Goal: Find specific page/section: Find specific page/section

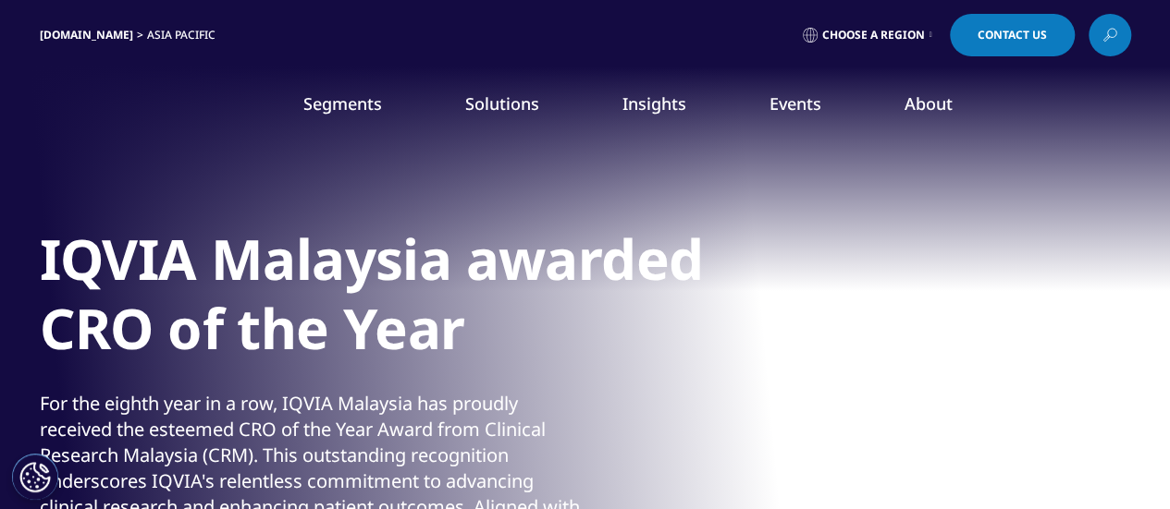
click at [85, 39] on link "IQVIA.COM" at bounding box center [86, 35] width 93 height 16
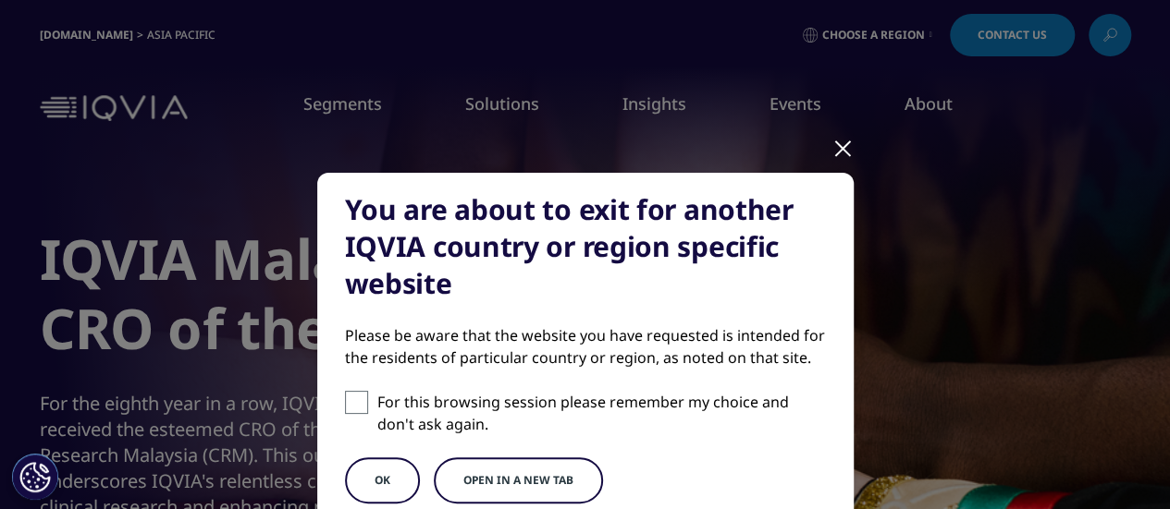
click at [378, 488] on button "OK" at bounding box center [382, 481] width 75 height 46
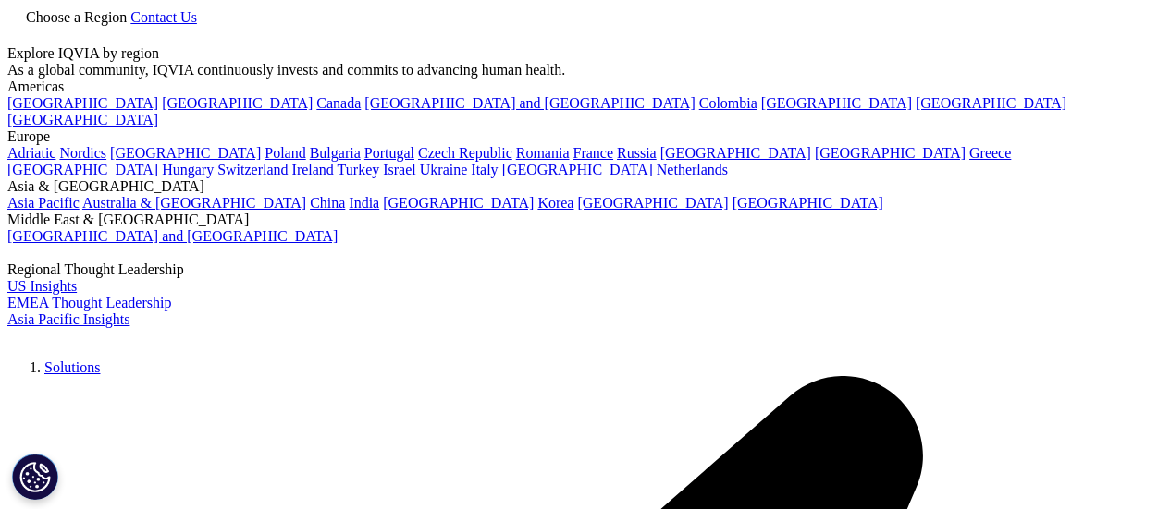
click at [130, 25] on link "Choose a Region" at bounding box center [68, 17] width 123 height 16
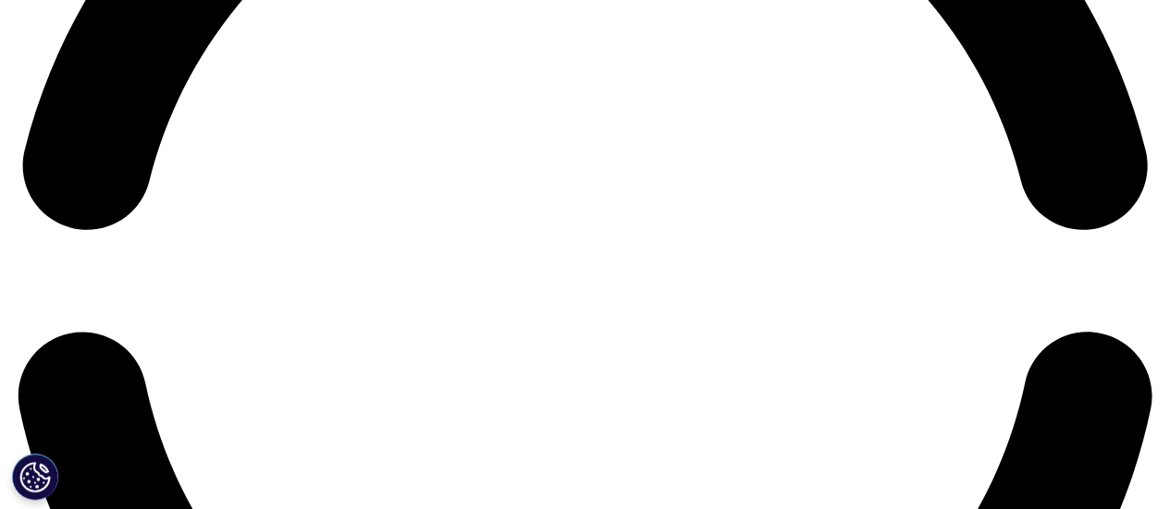
scroll to position [2589, 0]
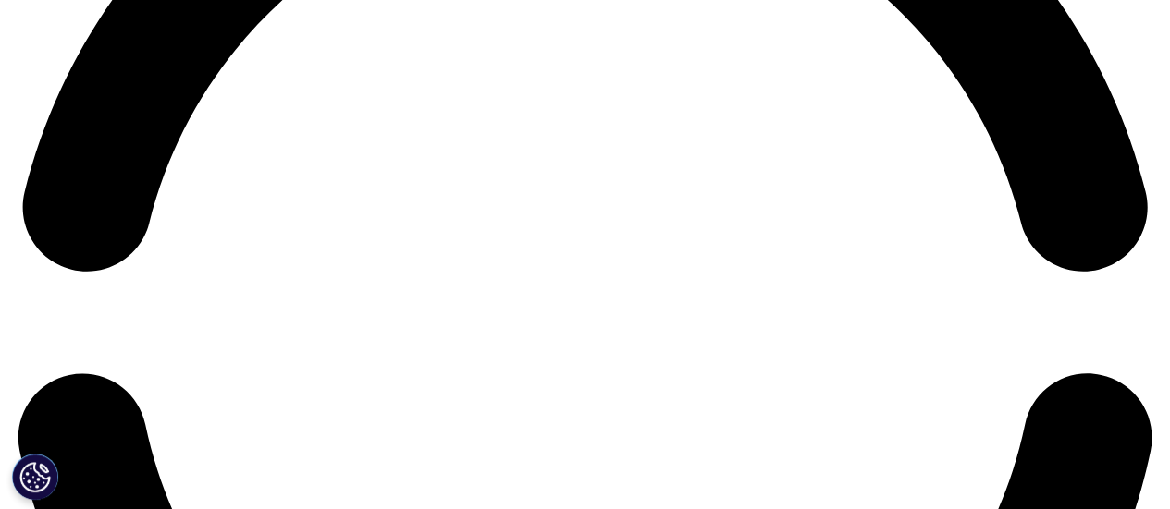
copy span "Guatemala"
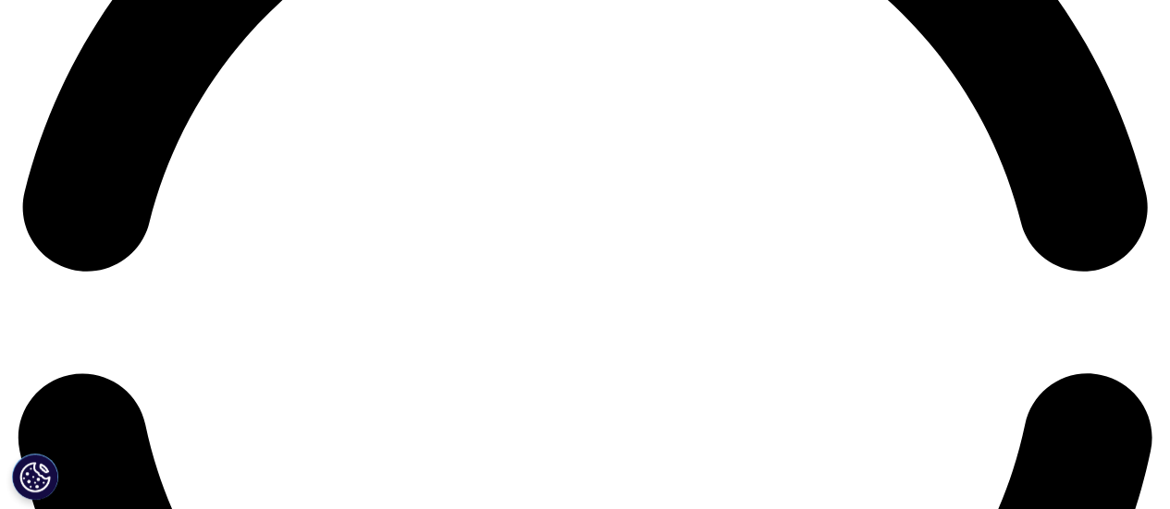
copy span "Panamá"
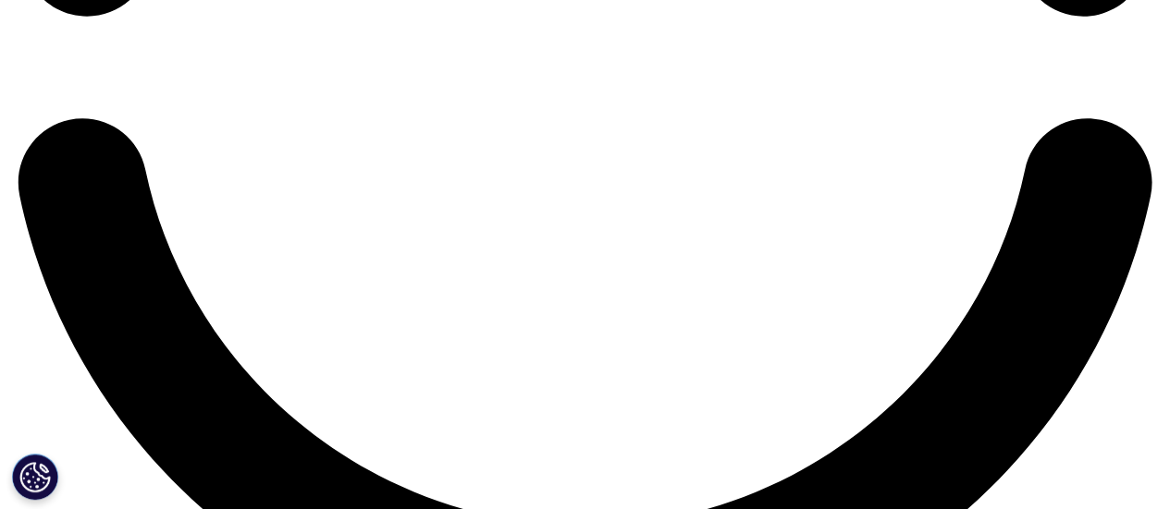
scroll to position [2866, 0]
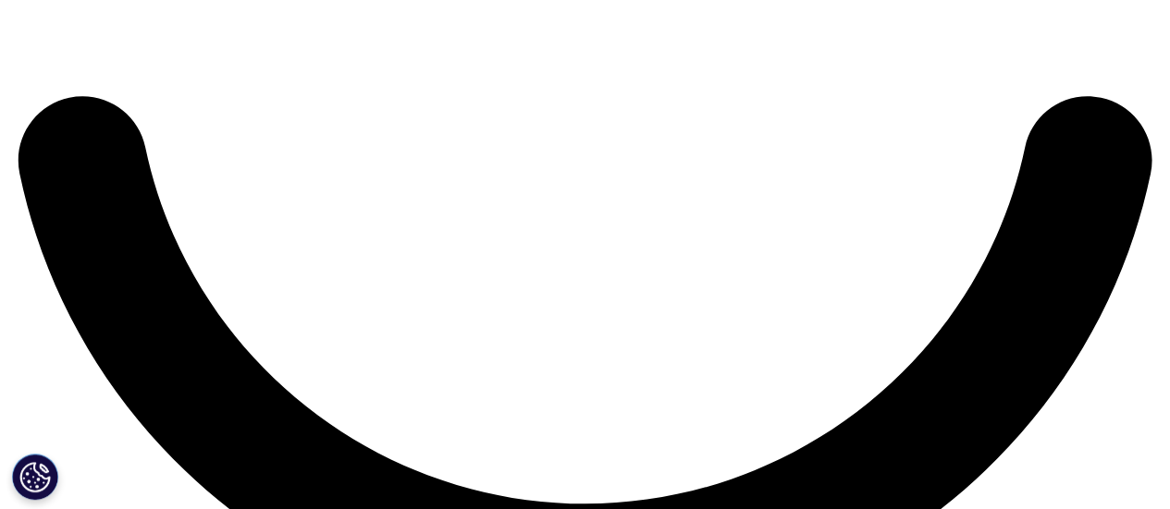
copy span "Dominicana"
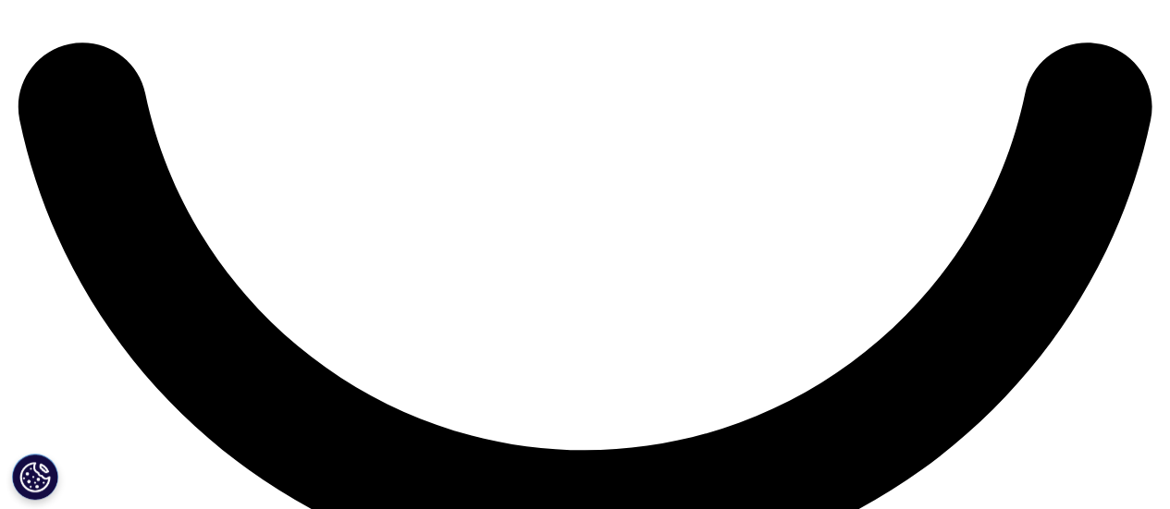
scroll to position [3051, 0]
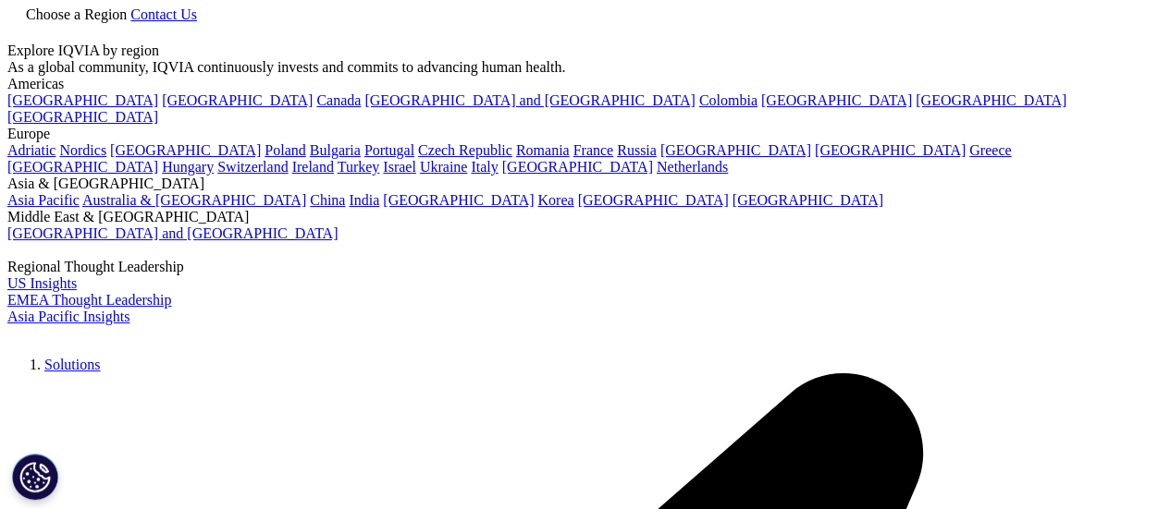
drag, startPoint x: 242, startPoint y: 212, endPoint x: 379, endPoint y: 265, distance: 147.0
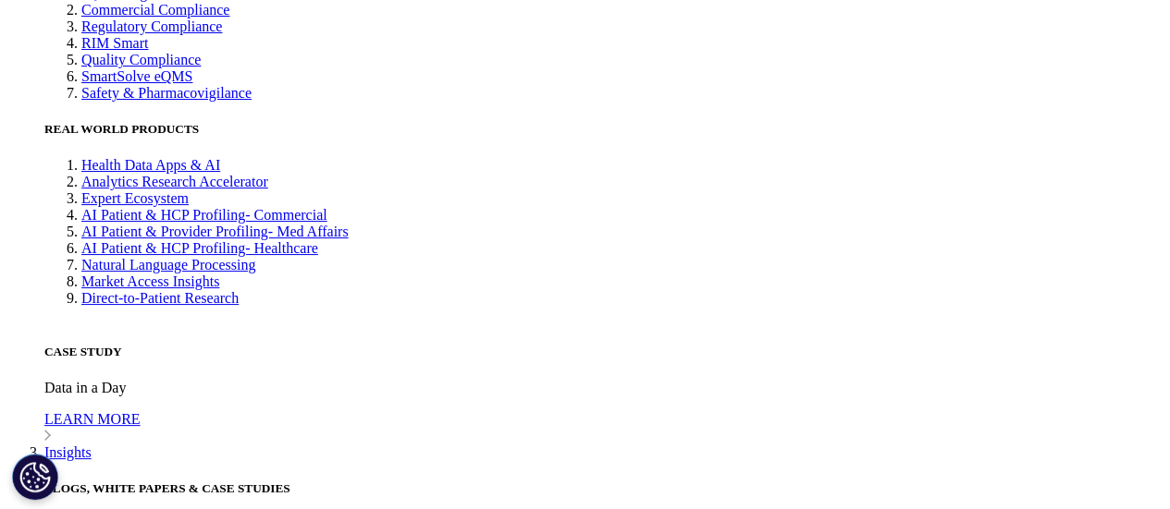
scroll to position [4487, 0]
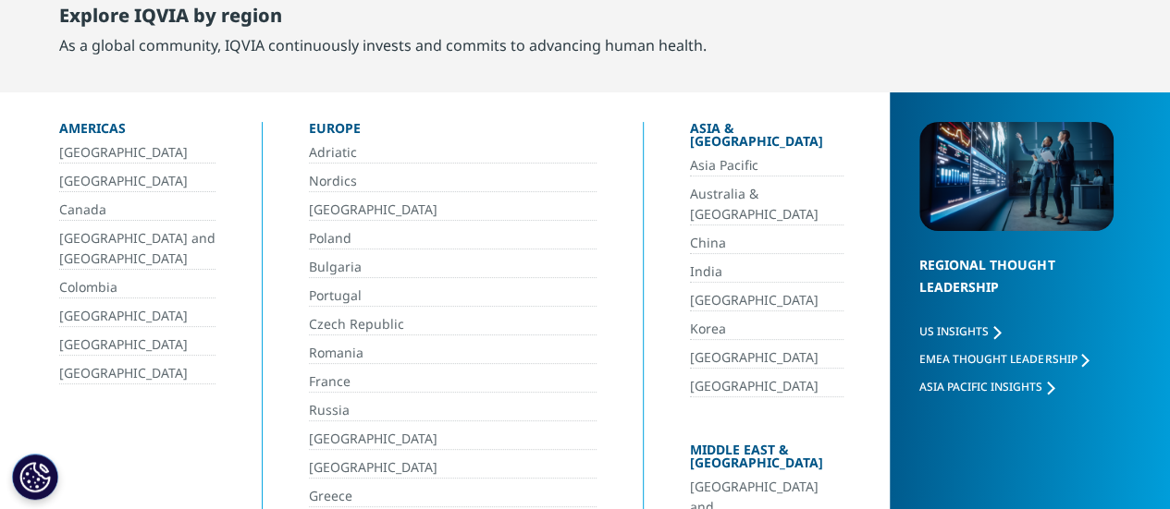
scroll to position [92, 0]
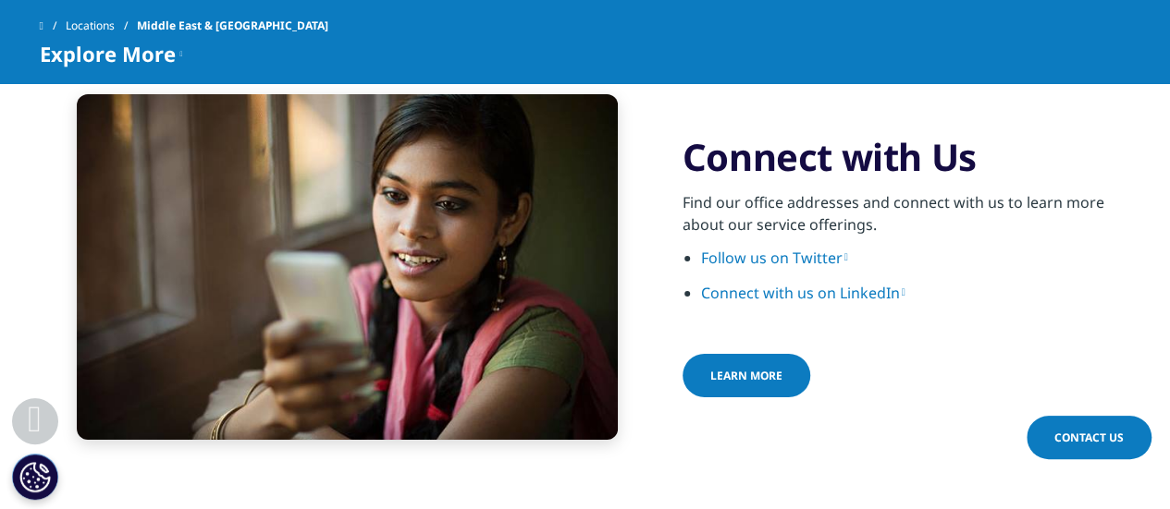
scroll to position [3081, 0]
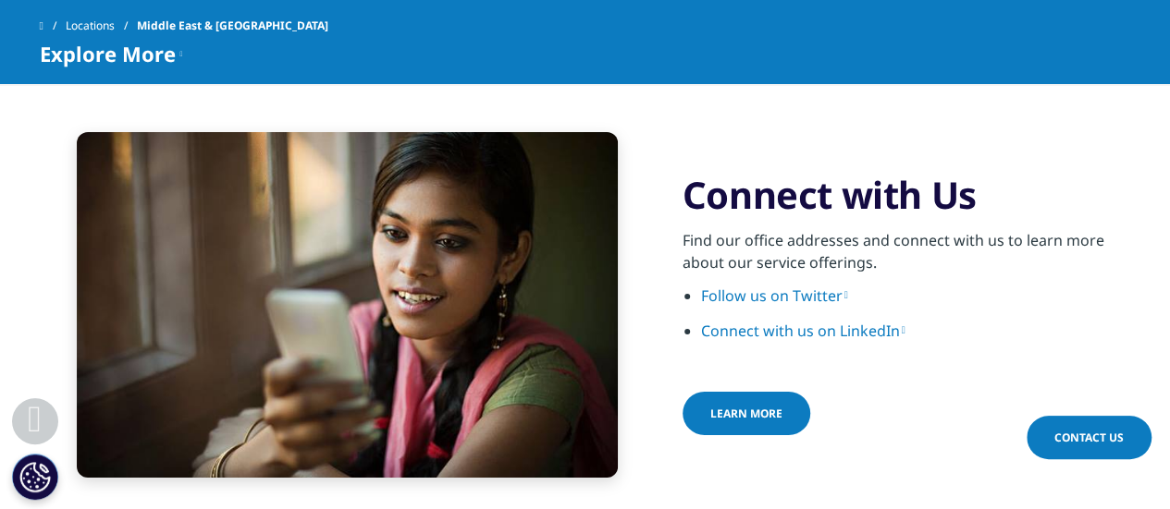
click at [778, 392] on link "Learn more" at bounding box center [746, 413] width 128 height 43
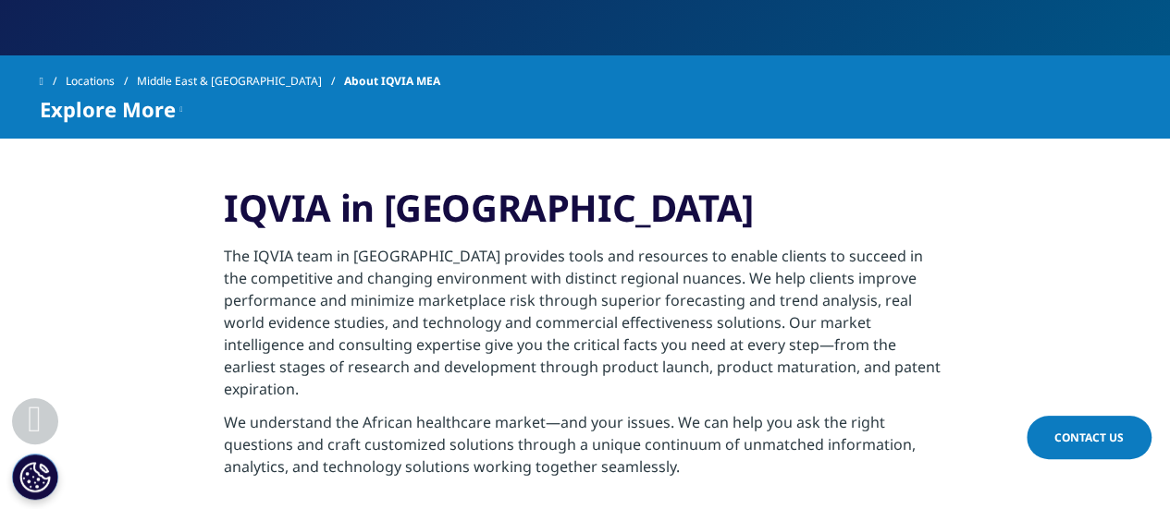
scroll to position [555, 0]
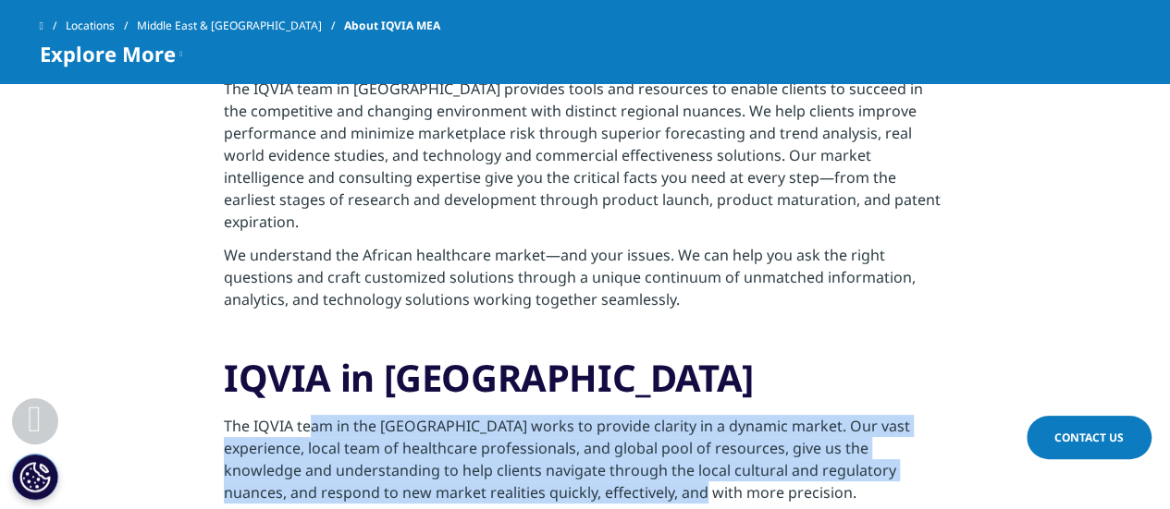
drag, startPoint x: 312, startPoint y: 301, endPoint x: 588, endPoint y: 384, distance: 287.5
click at [588, 415] on p "The IQVIA team in the [GEOGRAPHIC_DATA] works to provide clarity in a dynamic m…" at bounding box center [585, 465] width 722 height 100
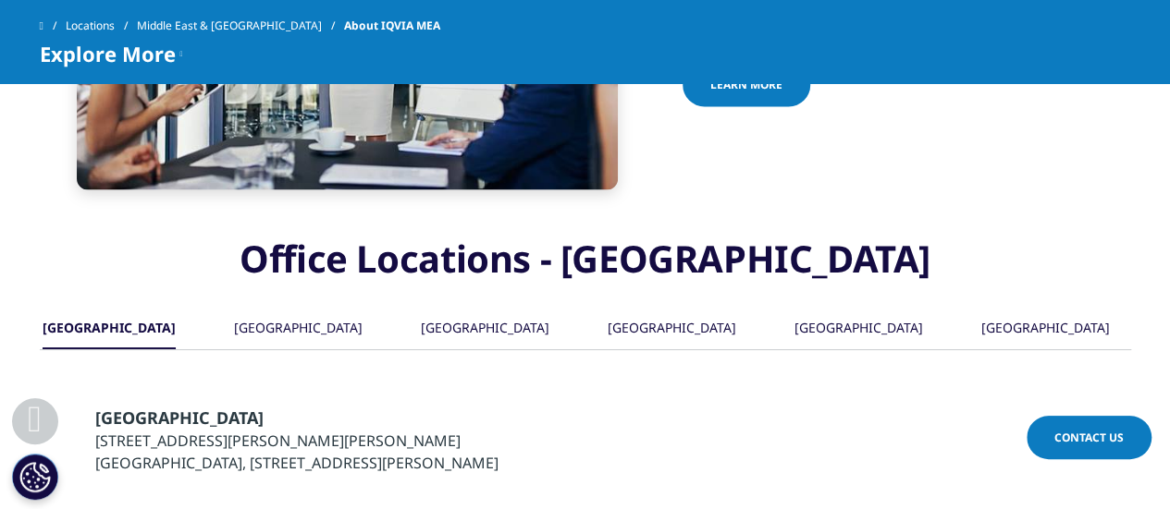
scroll to position [1479, 0]
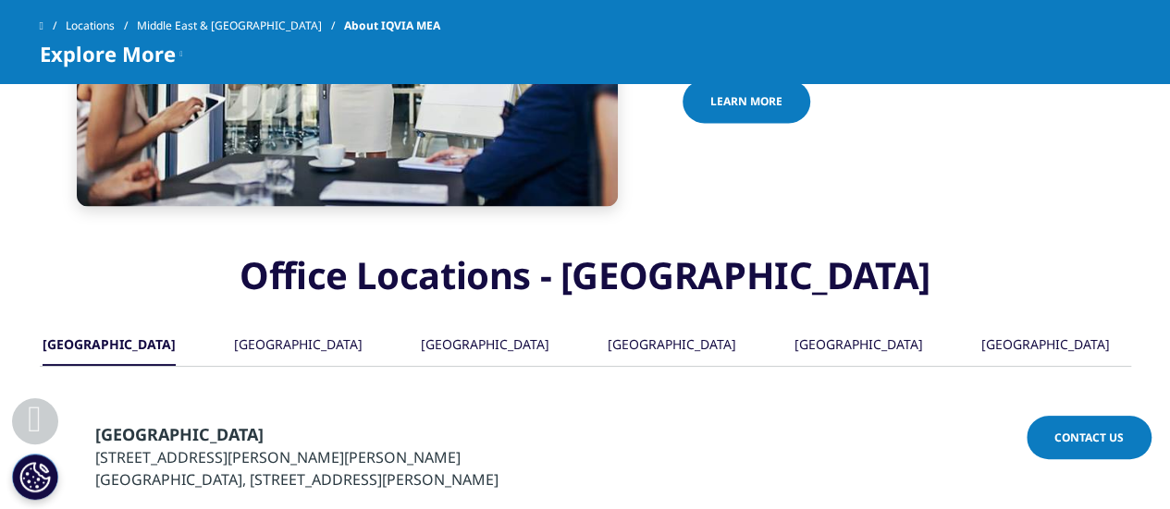
click at [312, 326] on div "[GEOGRAPHIC_DATA]" at bounding box center [298, 346] width 129 height 40
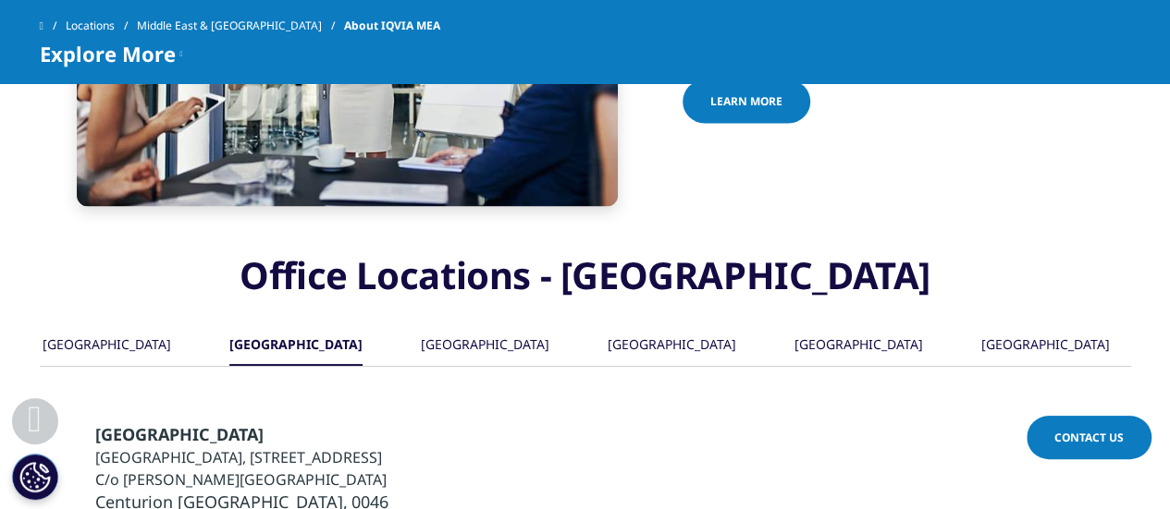
click at [504, 326] on div "[GEOGRAPHIC_DATA]" at bounding box center [485, 346] width 129 height 40
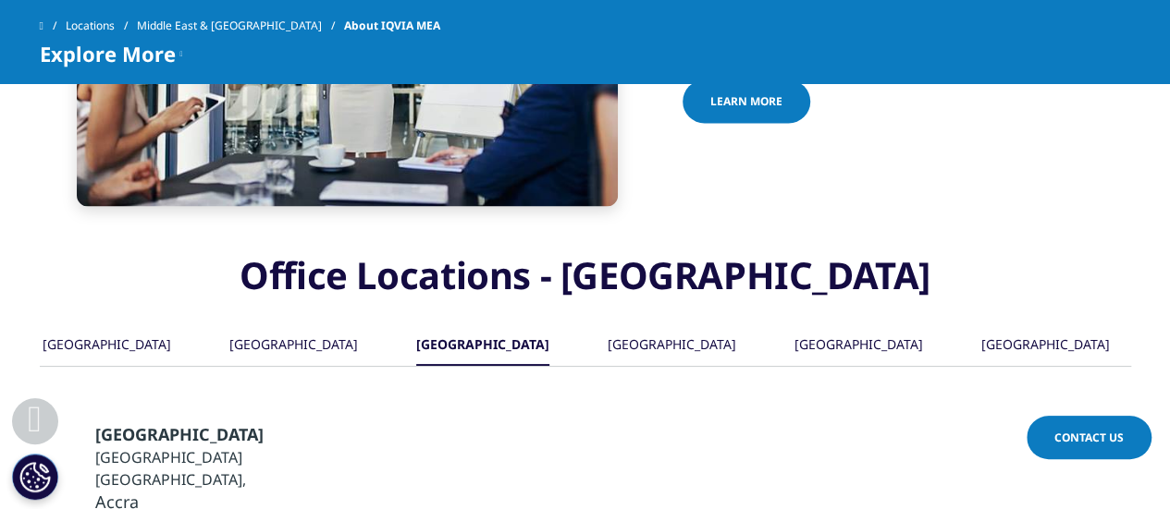
click at [680, 326] on div "[GEOGRAPHIC_DATA]" at bounding box center [671, 346] width 129 height 40
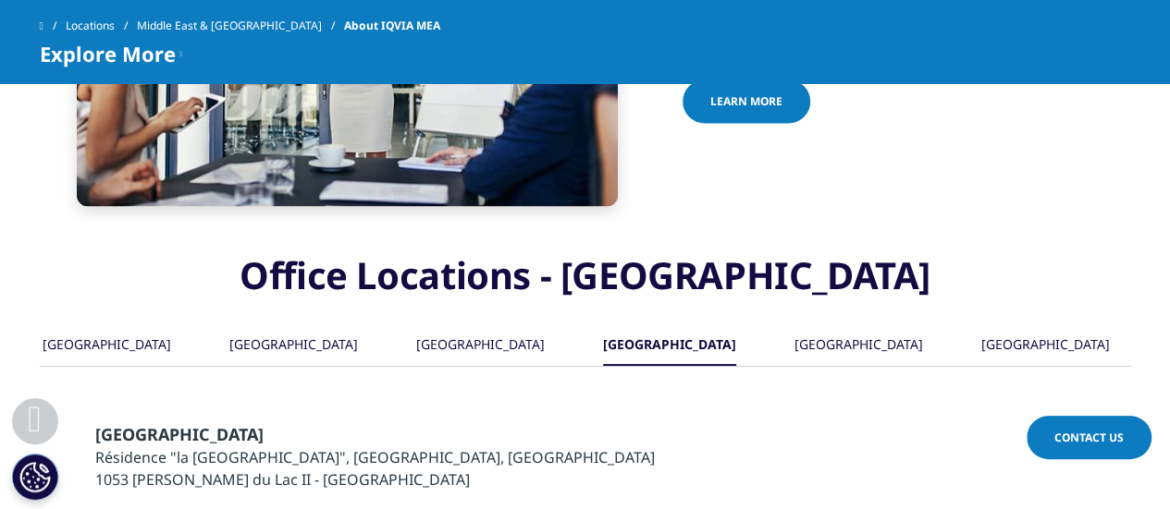
click at [871, 326] on div "[GEOGRAPHIC_DATA]" at bounding box center [858, 346] width 129 height 40
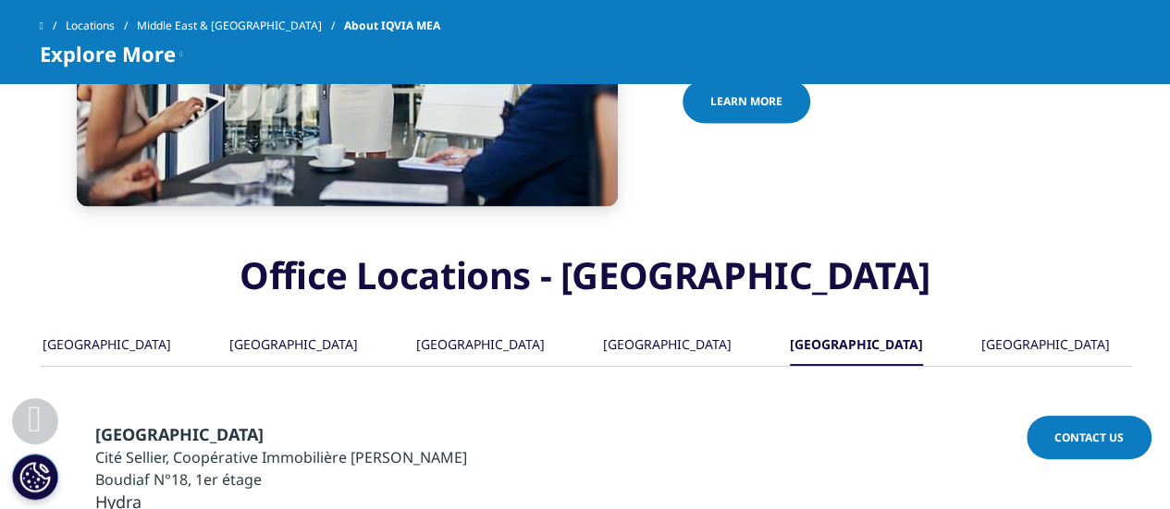
click at [1052, 326] on div "[GEOGRAPHIC_DATA]" at bounding box center [1045, 346] width 129 height 40
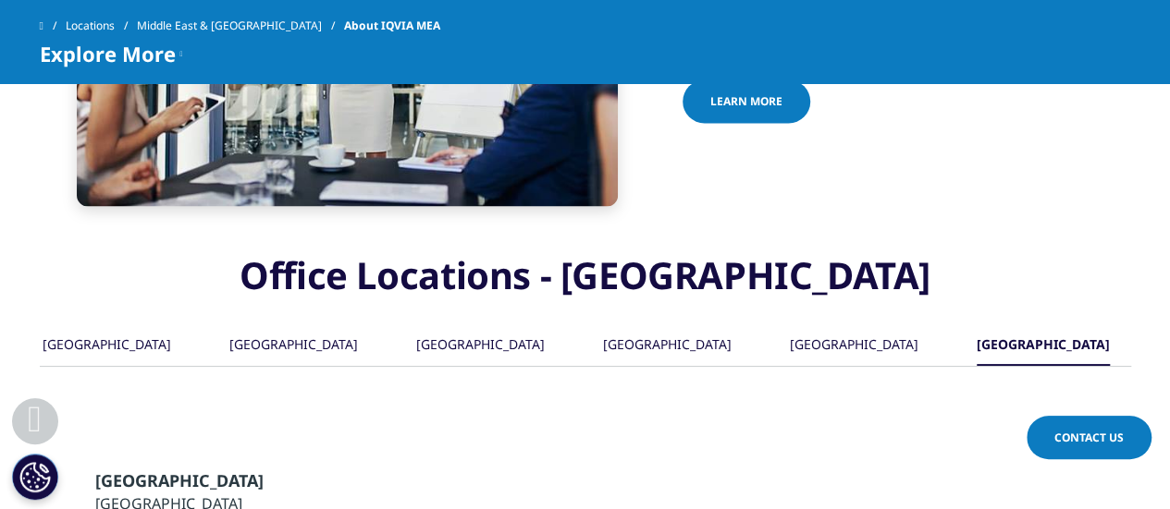
click at [88, 326] on div "[GEOGRAPHIC_DATA]" at bounding box center [107, 346] width 129 height 40
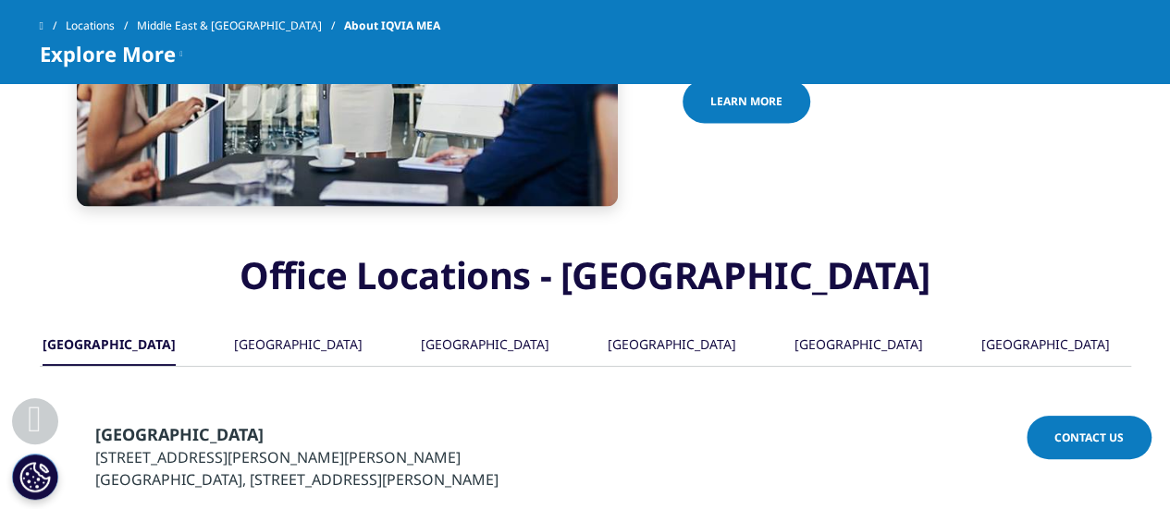
click at [113, 423] on span "[GEOGRAPHIC_DATA]" at bounding box center [179, 434] width 168 height 22
copy span "[GEOGRAPHIC_DATA]"
click at [486, 326] on div "[GEOGRAPHIC_DATA]" at bounding box center [485, 346] width 129 height 40
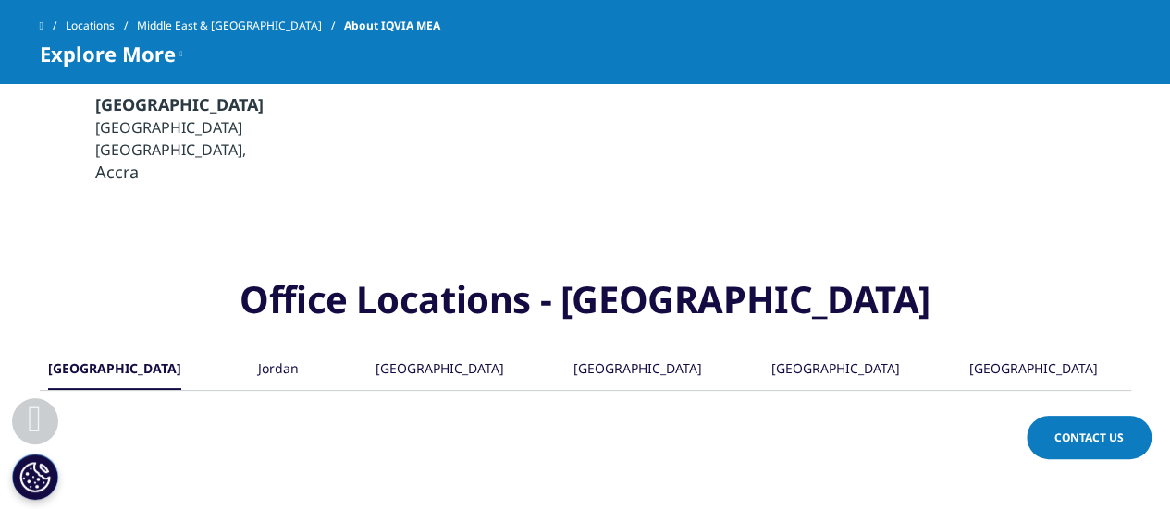
scroll to position [1849, 0]
